Goal: Task Accomplishment & Management: Manage account settings

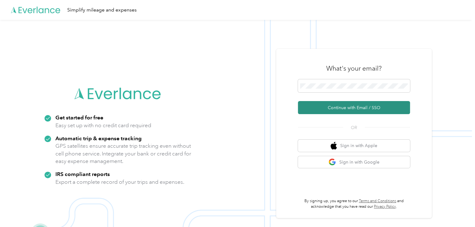
click at [342, 109] on button "Continue with Email / SSO" at bounding box center [354, 107] width 112 height 13
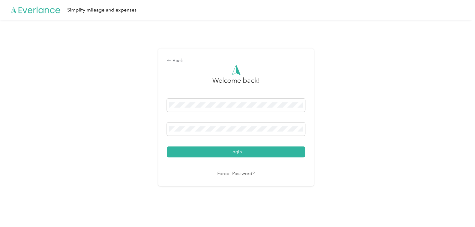
click at [184, 145] on div "Login" at bounding box center [236, 128] width 138 height 59
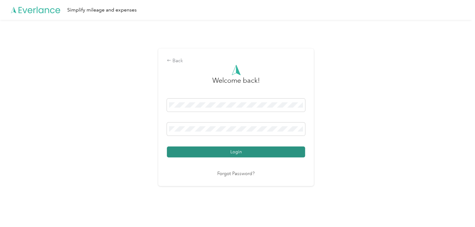
click at [184, 148] on button "Login" at bounding box center [236, 152] width 138 height 11
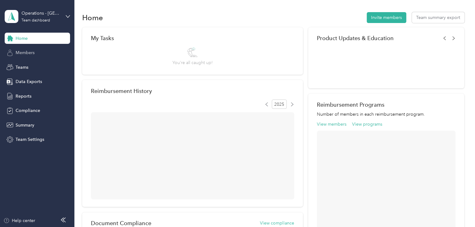
click at [34, 51] on span "Members" at bounding box center [25, 52] width 19 height 7
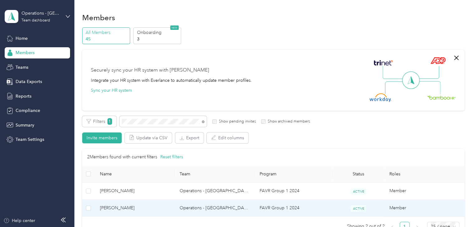
click at [154, 214] on td "[PERSON_NAME]" at bounding box center [135, 208] width 80 height 17
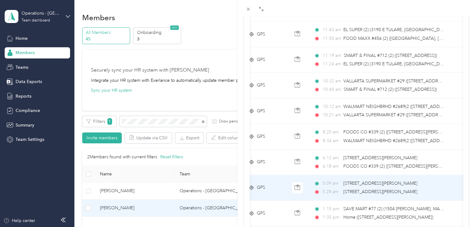
scroll to position [0, 94]
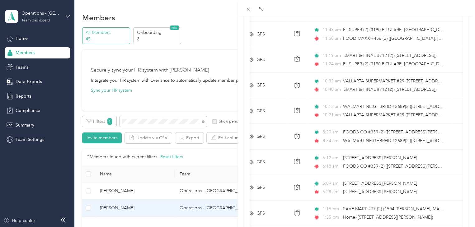
click at [138, 125] on div "[PERSON_NAME] Archive Trips Expenses Reports Member info Program Rates Work hou…" at bounding box center [237, 113] width 475 height 227
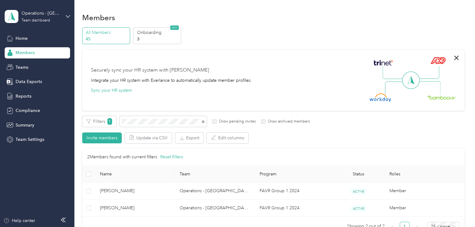
scroll to position [86, 0]
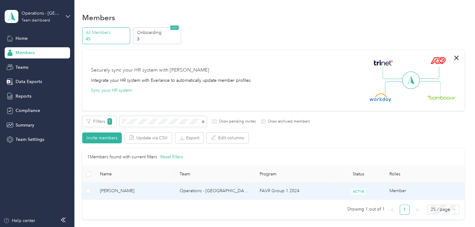
click at [173, 199] on td "[PERSON_NAME]" at bounding box center [135, 191] width 80 height 17
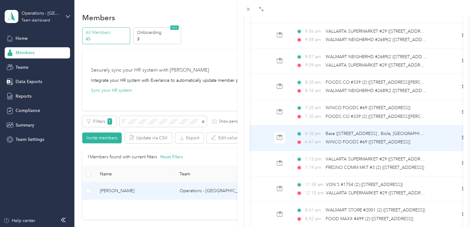
scroll to position [0, 113]
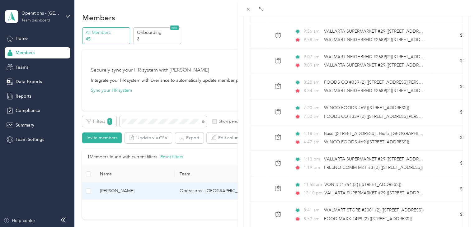
click at [142, 116] on div "[PERSON_NAME] Archive Trips Expenses Reports Member info Program Rates Work hou…" at bounding box center [237, 113] width 475 height 227
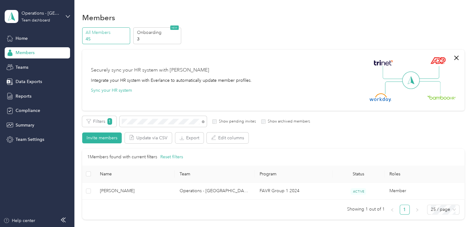
scroll to position [86, 0]
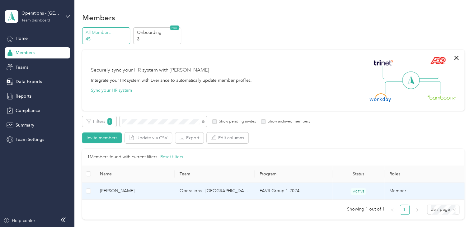
click at [151, 193] on span "[PERSON_NAME]" at bounding box center [135, 191] width 70 height 7
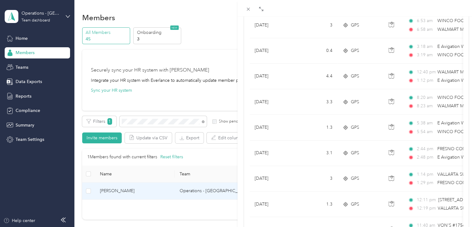
click at [163, 119] on div "[PERSON_NAME] Archive Trips Expenses Reports Member info Program Rates Work hou…" at bounding box center [237, 113] width 475 height 227
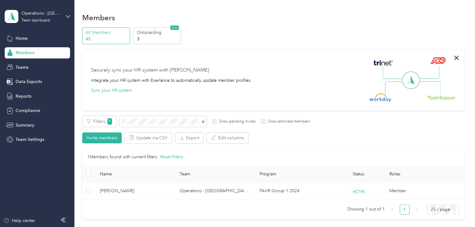
scroll to position [86, 0]
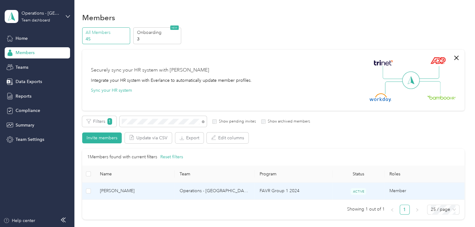
click at [177, 194] on td "Operations - [GEOGRAPHIC_DATA]" at bounding box center [215, 191] width 80 height 17
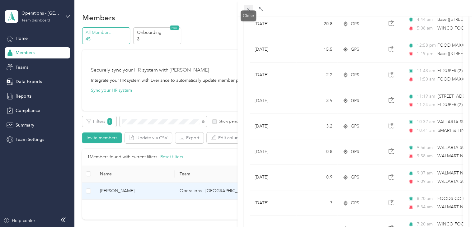
click at [249, 10] on icon at bounding box center [248, 9] width 3 height 3
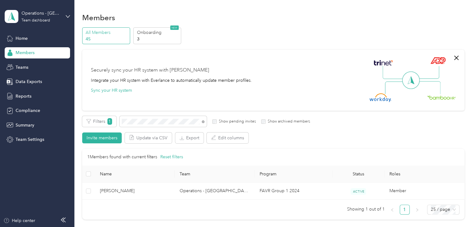
scroll to position [86, 0]
click at [204, 121] on span at bounding box center [162, 121] width 87 height 11
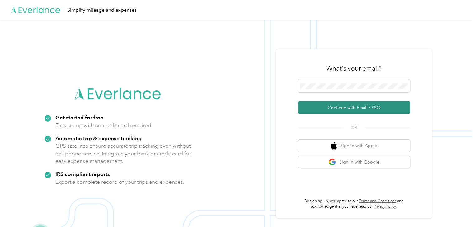
click at [314, 110] on button "Continue with Email / SSO" at bounding box center [354, 107] width 112 height 13
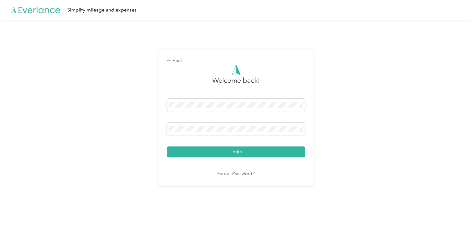
click at [185, 151] on button "Login" at bounding box center [236, 152] width 138 height 11
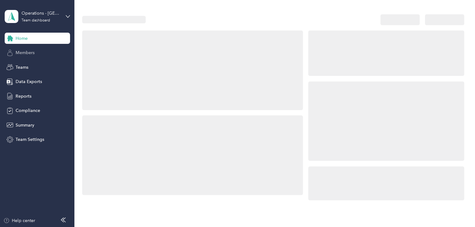
click at [37, 51] on div "Members" at bounding box center [37, 52] width 65 height 11
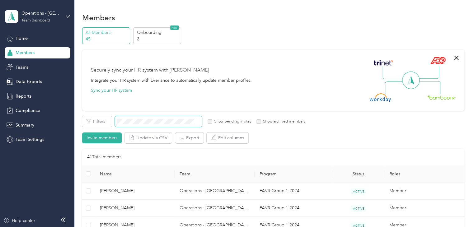
click at [129, 125] on span at bounding box center [158, 121] width 87 height 11
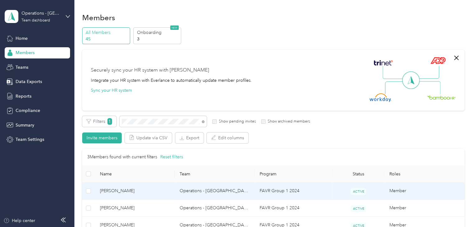
click at [142, 196] on td "[PERSON_NAME]" at bounding box center [135, 191] width 80 height 17
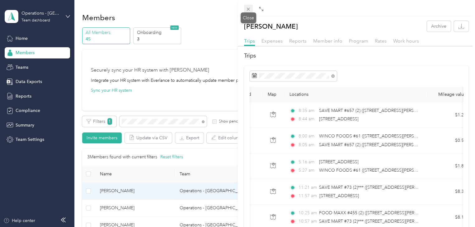
click at [249, 11] on icon at bounding box center [247, 9] width 5 height 5
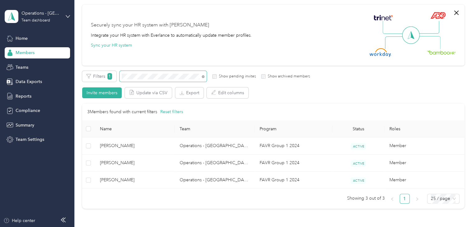
scroll to position [93, 0]
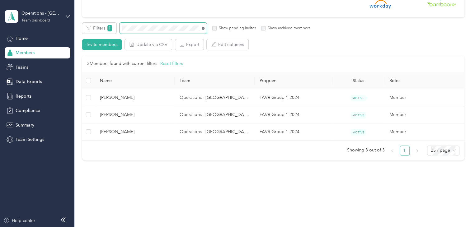
click at [203, 28] on icon at bounding box center [203, 28] width 3 height 3
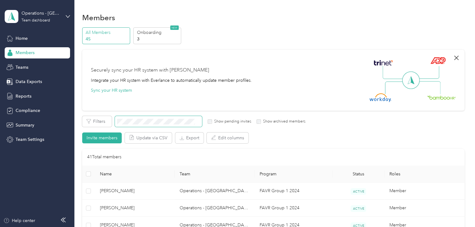
click at [454, 58] on icon "button" at bounding box center [456, 58] width 4 height 4
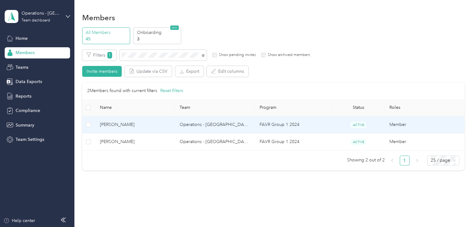
click at [158, 119] on td "[PERSON_NAME]" at bounding box center [135, 124] width 80 height 17
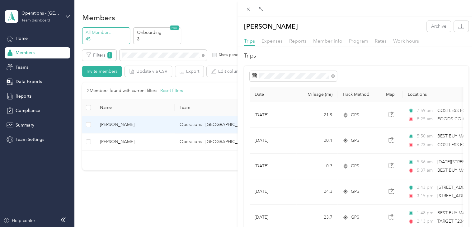
click at [143, 117] on div "Christopher J. Garcia Archive Trips Expenses Reports Member info Program Rates …" at bounding box center [237, 113] width 475 height 227
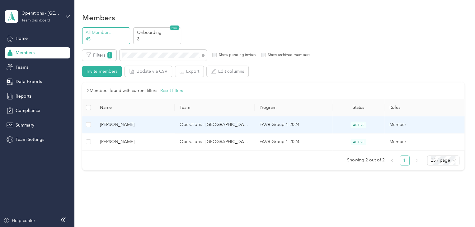
click at [161, 119] on td "[PERSON_NAME]" at bounding box center [135, 124] width 80 height 17
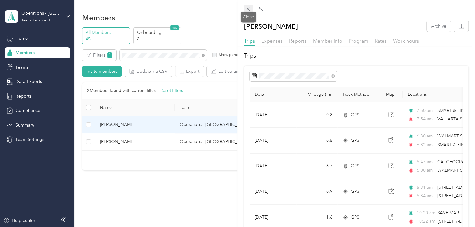
click at [244, 5] on span at bounding box center [248, 9] width 9 height 9
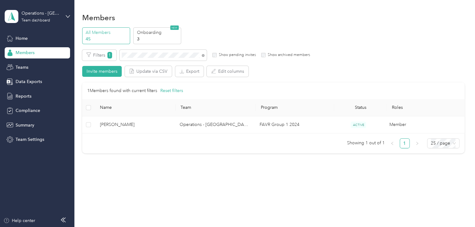
click at [166, 116] on td "[PERSON_NAME]" at bounding box center [135, 124] width 80 height 17
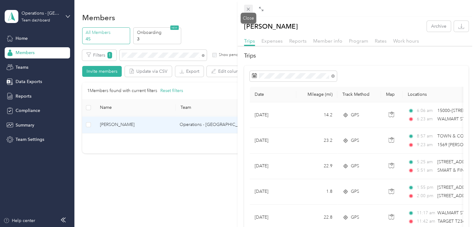
click at [248, 12] on icon at bounding box center [247, 9] width 5 height 5
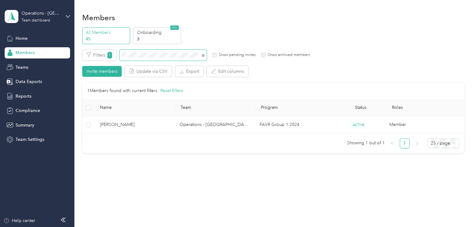
click at [205, 53] on span at bounding box center [162, 55] width 87 height 11
click at [202, 55] on icon at bounding box center [203, 55] width 3 height 3
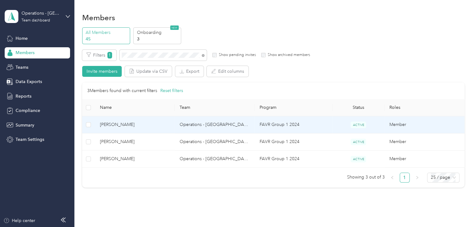
click at [143, 127] on span "[PERSON_NAME]" at bounding box center [135, 124] width 70 height 7
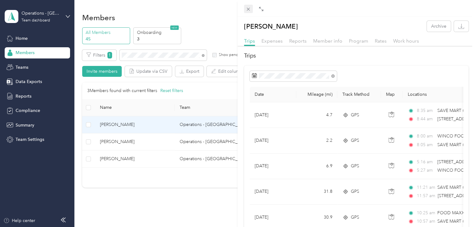
click at [244, 9] on span at bounding box center [248, 9] width 9 height 9
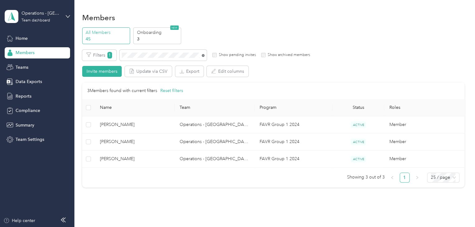
click at [202, 55] on icon at bounding box center [203, 55] width 3 height 3
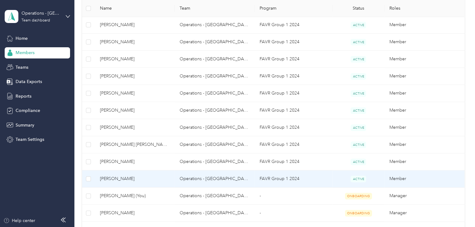
scroll to position [93, 0]
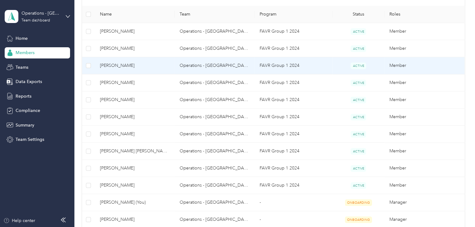
click at [144, 72] on td "[PERSON_NAME]" at bounding box center [135, 65] width 80 height 17
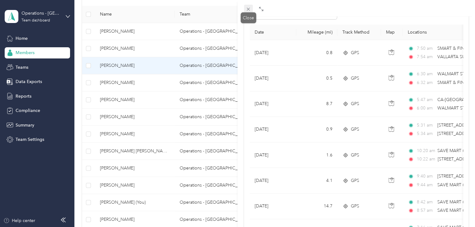
click at [249, 8] on icon at bounding box center [247, 9] width 5 height 5
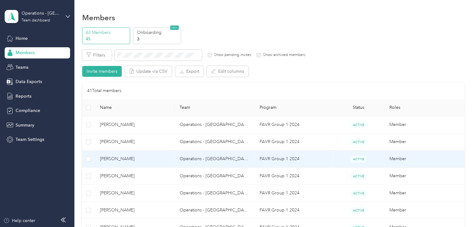
click at [156, 158] on span "[PERSON_NAME]" at bounding box center [135, 159] width 70 height 7
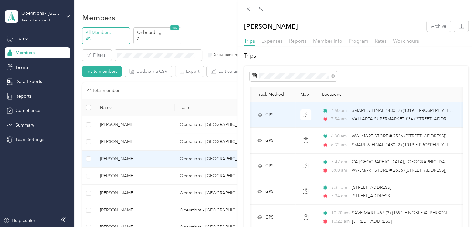
scroll to position [0, 86]
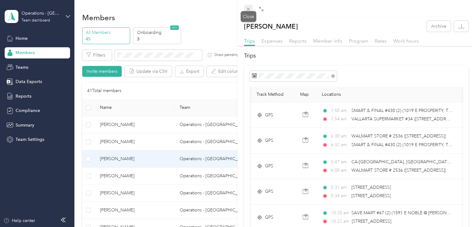
click at [247, 7] on icon at bounding box center [247, 9] width 5 height 5
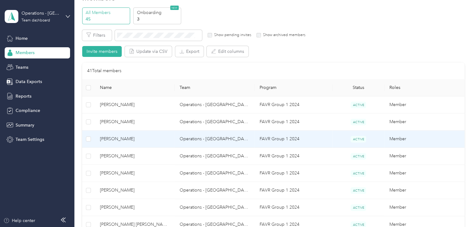
scroll to position [31, 0]
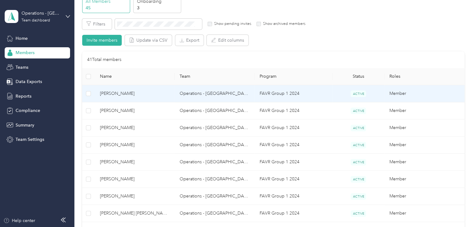
click at [151, 93] on span "[PERSON_NAME]" at bounding box center [135, 93] width 70 height 7
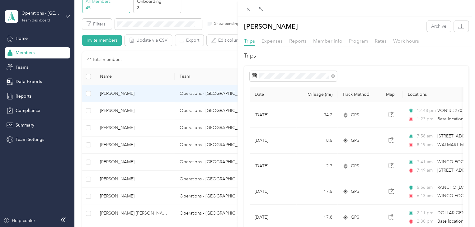
click at [250, 13] on div at bounding box center [355, 8] width 237 height 16
click at [249, 9] on icon at bounding box center [247, 9] width 5 height 5
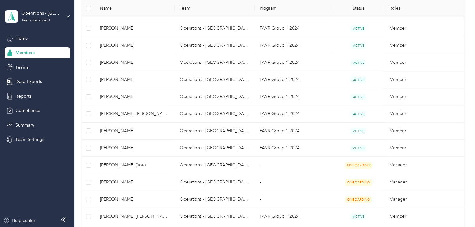
scroll to position [187, 0]
